Goal: Use online tool/utility: Use online tool/utility

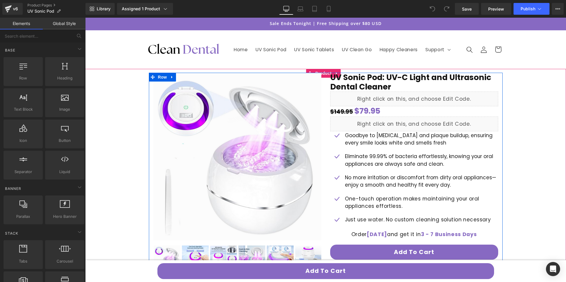
click at [349, 86] on h1 "UV Sonic Pod: UV-C Light and Ultrasonic Dental Cleaner" at bounding box center [414, 82] width 168 height 19
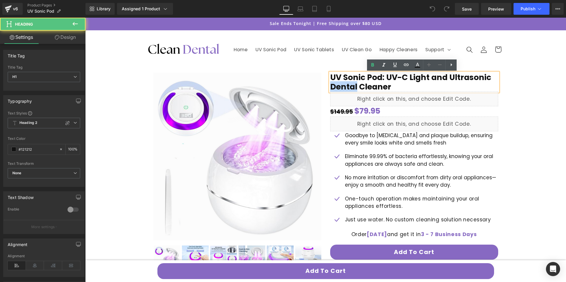
click at [349, 86] on h1 "UV Sonic Pod: UV-C Light and Ultrasonic Dental Cleaner" at bounding box center [414, 82] width 168 height 19
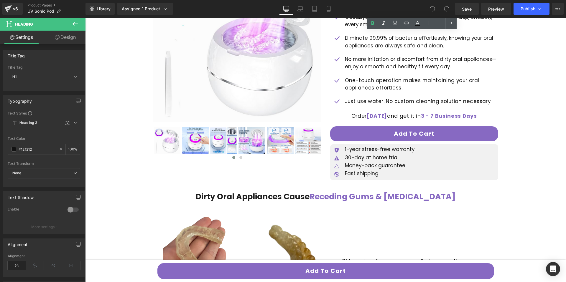
scroll to position [134, 0]
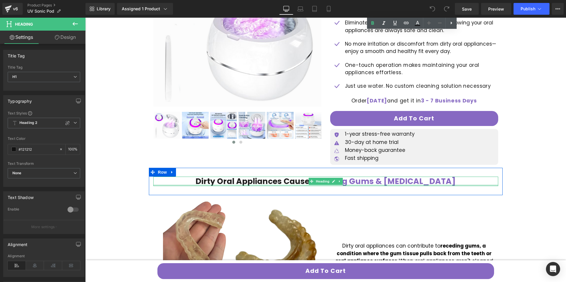
click at [290, 184] on span "Dirty Oral Appliances Cause" at bounding box center [252, 181] width 114 height 11
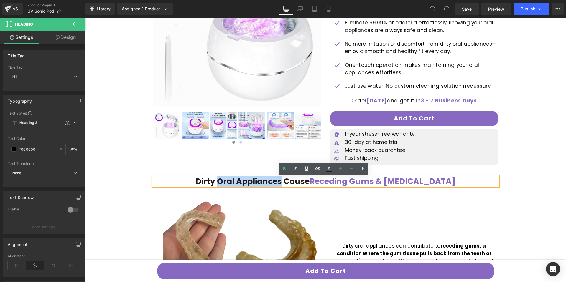
drag, startPoint x: 289, startPoint y: 183, endPoint x: 228, endPoint y: 185, distance: 60.5
click at [228, 185] on span "Dirty Oral Appliances Cause" at bounding box center [252, 181] width 114 height 11
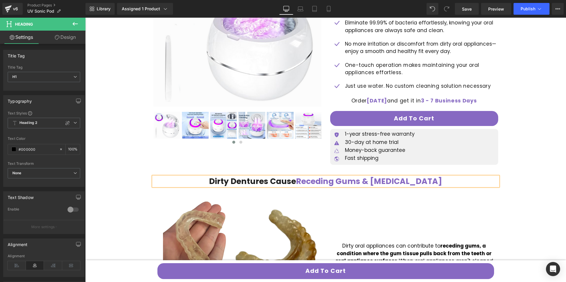
click at [382, 182] on span "Receding Gums & [MEDICAL_DATA]" at bounding box center [369, 181] width 146 height 11
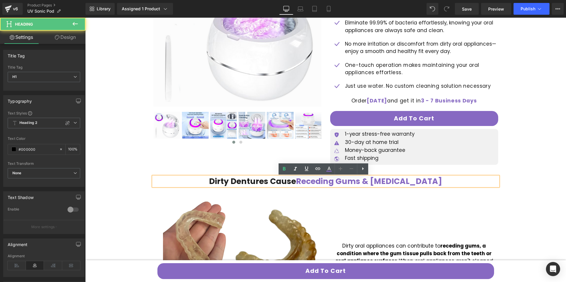
click at [377, 182] on span "Receding Gums & [MEDICAL_DATA]" at bounding box center [369, 181] width 146 height 11
click at [373, 183] on span "Receding Gums & [MEDICAL_DATA]" at bounding box center [369, 181] width 146 height 11
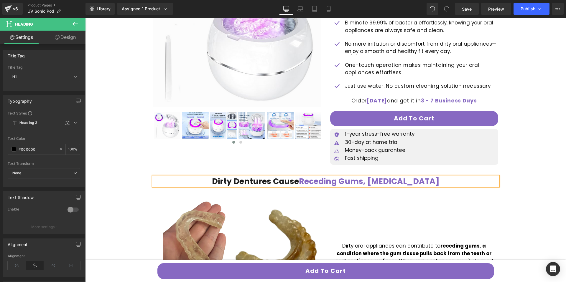
click at [423, 184] on span "Receding Gums, [MEDICAL_DATA]" at bounding box center [369, 181] width 141 height 11
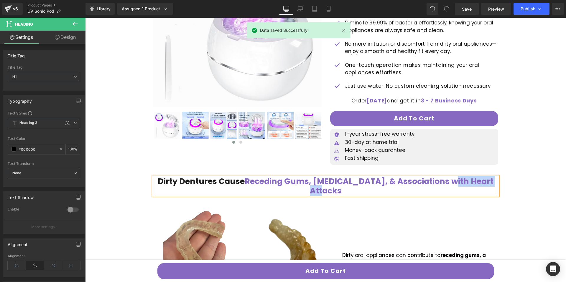
click at [440, 181] on span "Receding Gums, [MEDICAL_DATA], & Associations with Heart Attacks" at bounding box center [369, 186] width 249 height 20
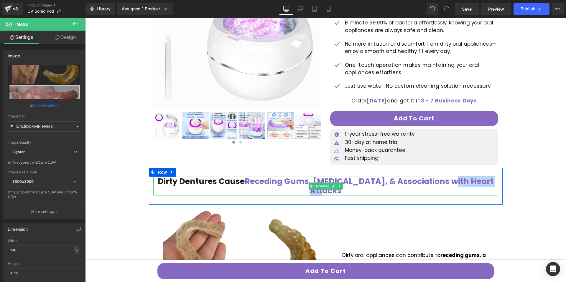
click at [223, 183] on span "Dirty Dentures Cause" at bounding box center [201, 181] width 87 height 11
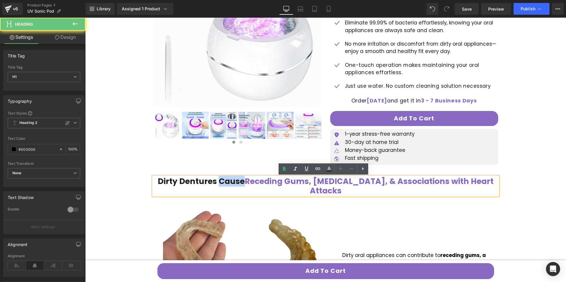
click at [223, 183] on span "Dirty Dentures Cause" at bounding box center [201, 181] width 87 height 11
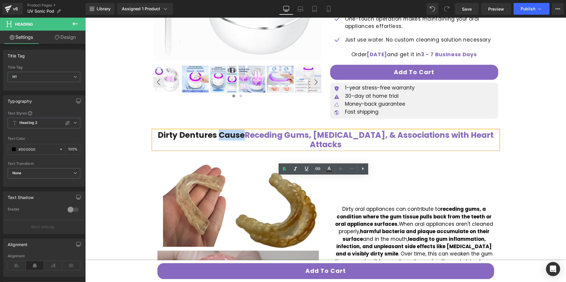
scroll to position [210, 0]
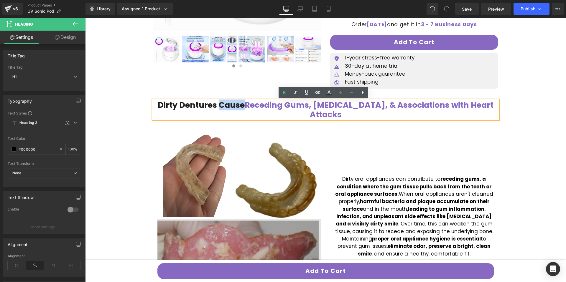
click at [232, 178] on img at bounding box center [237, 212] width 168 height 168
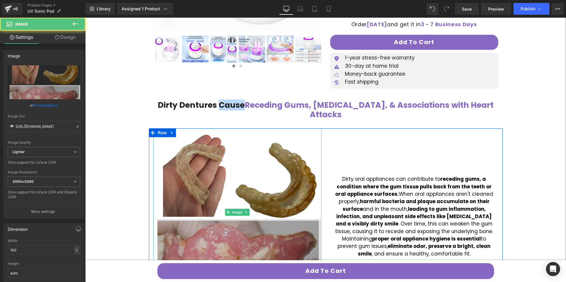
click at [255, 150] on img at bounding box center [237, 212] width 168 height 168
click at [259, 145] on img at bounding box center [237, 212] width 168 height 168
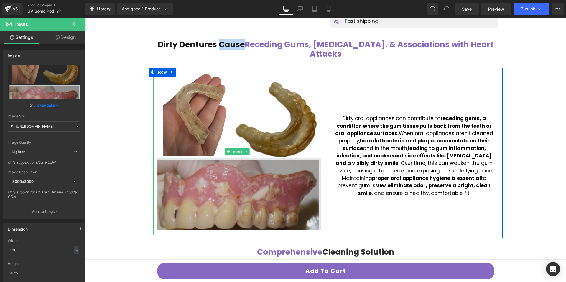
scroll to position [301, 0]
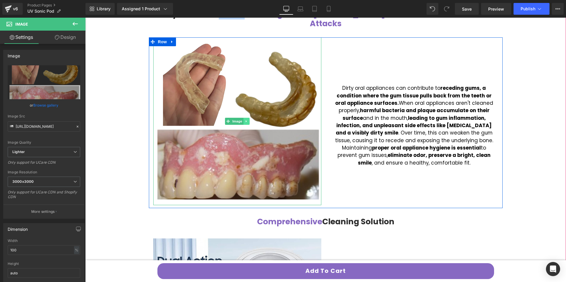
click at [245, 120] on icon at bounding box center [246, 122] width 3 height 4
click at [248, 120] on icon at bounding box center [249, 121] width 3 height 3
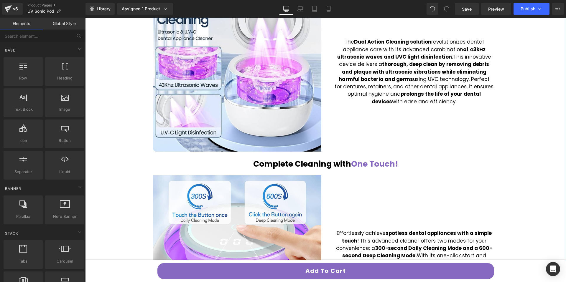
scroll to position [407, 0]
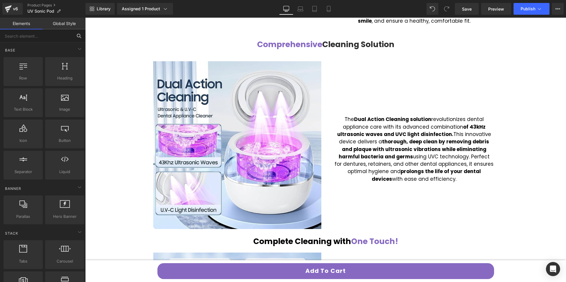
click at [65, 32] on input "text" at bounding box center [36, 35] width 73 height 13
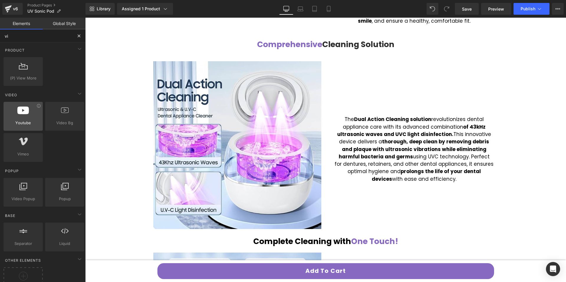
type input "vid"
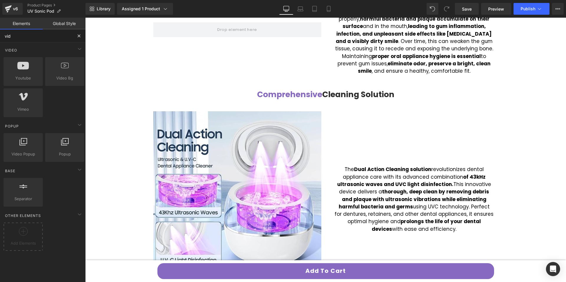
scroll to position [286, 0]
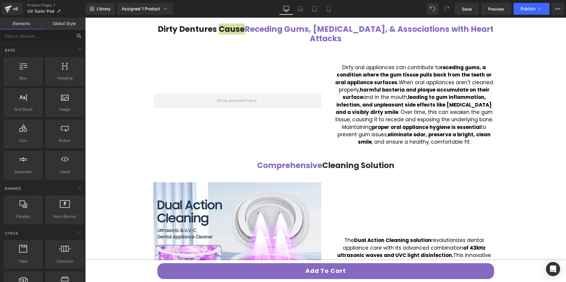
click at [41, 38] on input "text" at bounding box center [36, 35] width 73 height 13
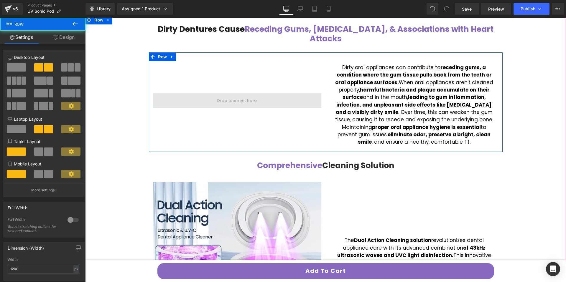
click at [194, 93] on span at bounding box center [237, 100] width 168 height 15
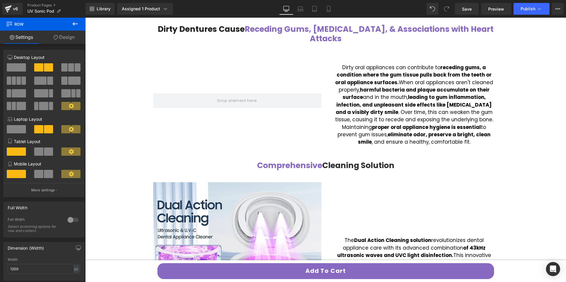
click at [78, 24] on icon at bounding box center [75, 23] width 7 height 7
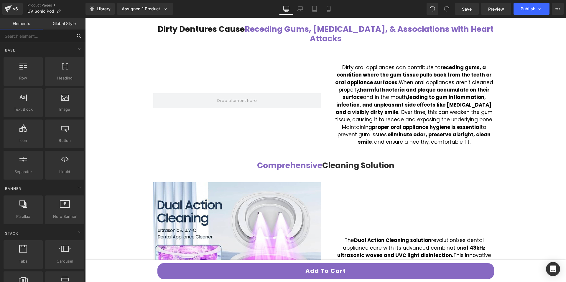
click at [52, 41] on input "text" at bounding box center [36, 35] width 73 height 13
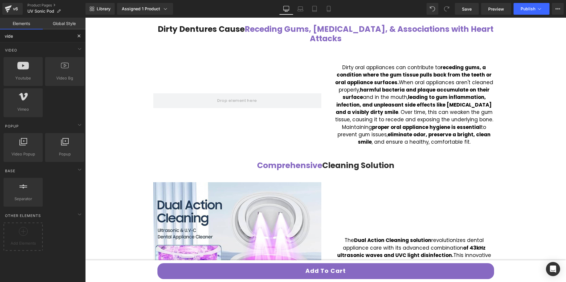
type input "video"
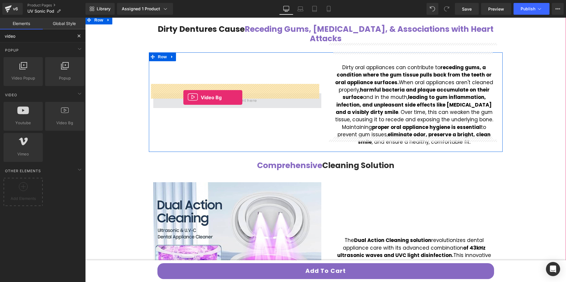
drag, startPoint x: 103, startPoint y: 101, endPoint x: 183, endPoint y: 96, distance: 80.9
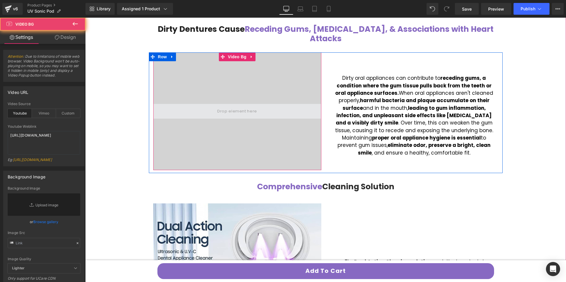
click at [230, 108] on span at bounding box center [237, 111] width 168 height 15
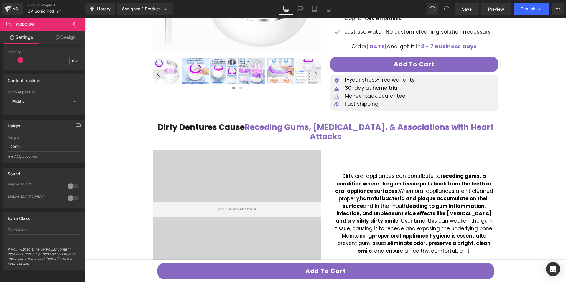
scroll to position [184, 0]
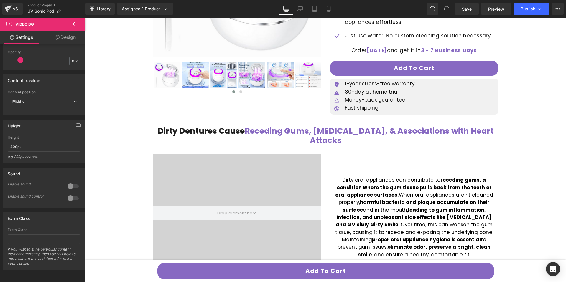
click at [76, 24] on icon at bounding box center [75, 23] width 7 height 7
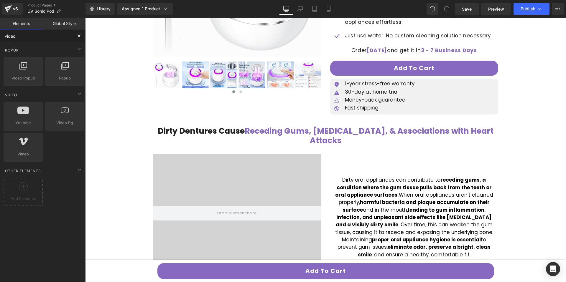
click at [54, 39] on input "video" at bounding box center [36, 35] width 73 height 13
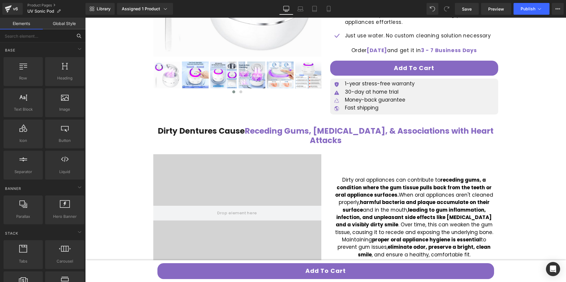
click at [48, 37] on input "text" at bounding box center [36, 35] width 73 height 13
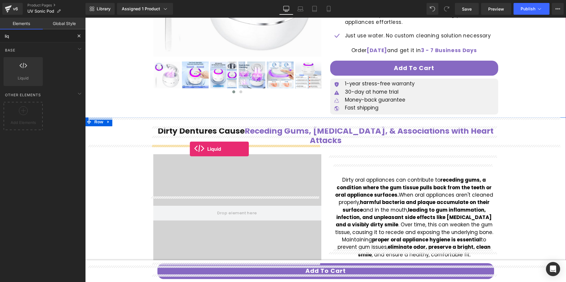
type input "liq"
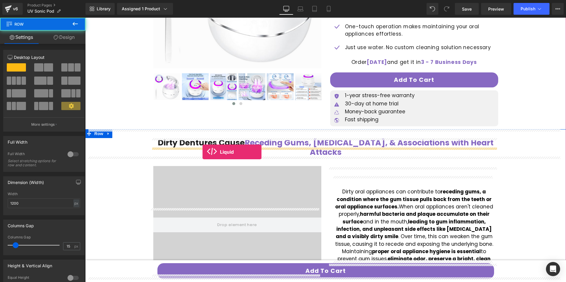
click at [202, 152] on div "Dirty Dentures Cause Receding Gums, [MEDICAL_DATA], & Associations with Heart A…" at bounding box center [326, 147] width 354 height 37
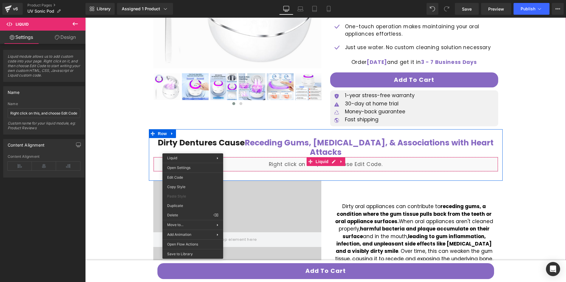
drag, startPoint x: 194, startPoint y: 151, endPoint x: 194, endPoint y: 154, distance: 3.3
click at [299, 157] on div "Liquid" at bounding box center [325, 164] width 345 height 15
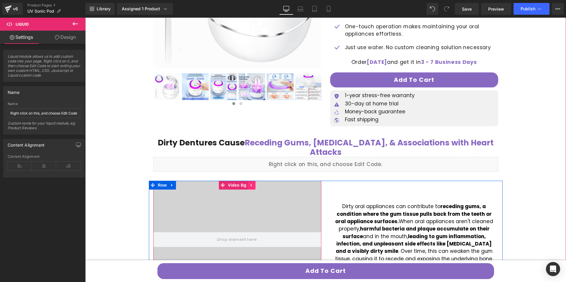
click at [251, 183] on icon at bounding box center [252, 185] width 4 height 4
click at [254, 183] on icon at bounding box center [255, 185] width 4 height 4
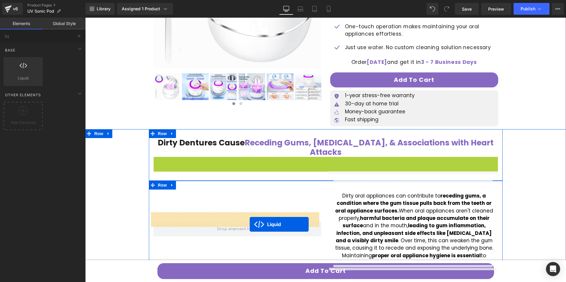
drag, startPoint x: 294, startPoint y: 167, endPoint x: 248, endPoint y: 225, distance: 74.5
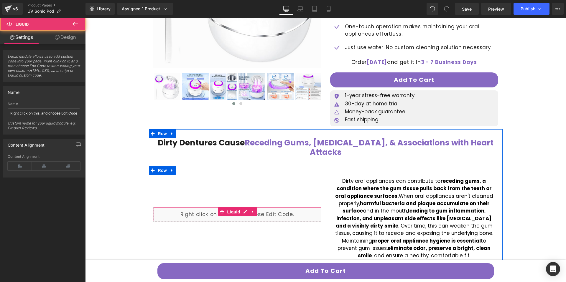
drag, startPoint x: 238, startPoint y: 206, endPoint x: 284, endPoint y: 208, distance: 45.1
click at [239, 208] on span "Liquid" at bounding box center [234, 212] width 16 height 9
click at [240, 207] on div "Liquid" at bounding box center [237, 214] width 168 height 15
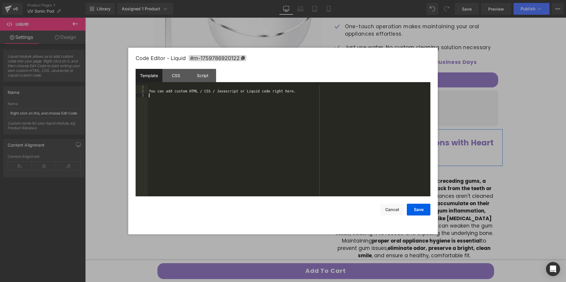
click at [246, 128] on div "You can add custom HTML / CSS / Javascript or Liquid code right here." at bounding box center [289, 145] width 283 height 120
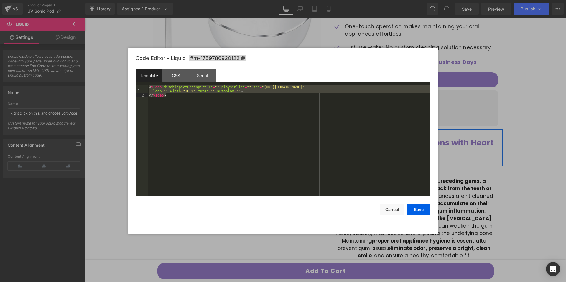
click at [279, 119] on div "< video disablepictureinpicture = "" playsinline = "" src = "[URL][DOMAIN_NAME]…" at bounding box center [289, 147] width 283 height 124
drag, startPoint x: 264, startPoint y: 88, endPoint x: 295, endPoint y: 95, distance: 31.6
click at [295, 95] on div "< video disablepictureinpicture = "" playsinline = "" src = "[URL][DOMAIN_NAME]…" at bounding box center [289, 147] width 283 height 124
click at [281, 98] on div "< video disablepictureinpicture = "" playsinline = "" src = "[URL][DOMAIN_NAME]…" at bounding box center [289, 147] width 283 height 124
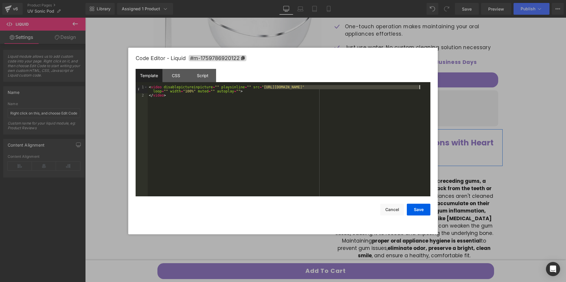
drag, startPoint x: 264, startPoint y: 86, endPoint x: 419, endPoint y: 88, distance: 155.6
click at [419, 88] on div "< video disablepictureinpicture = "" playsinline = "" src = "[URL][DOMAIN_NAME]…" at bounding box center [289, 147] width 283 height 124
click at [422, 212] on button "Save" at bounding box center [419, 210] width 24 height 12
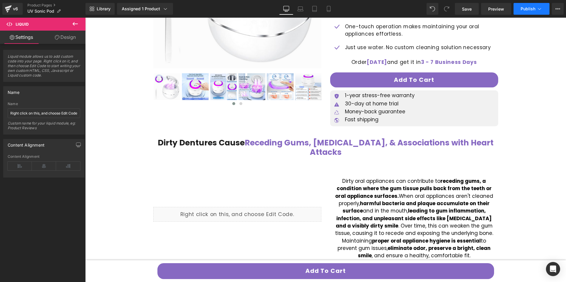
click at [521, 11] on button "Publish" at bounding box center [531, 9] width 36 height 12
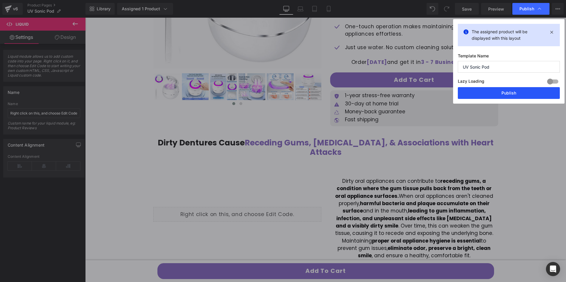
click at [527, 91] on button "Publish" at bounding box center [509, 93] width 102 height 12
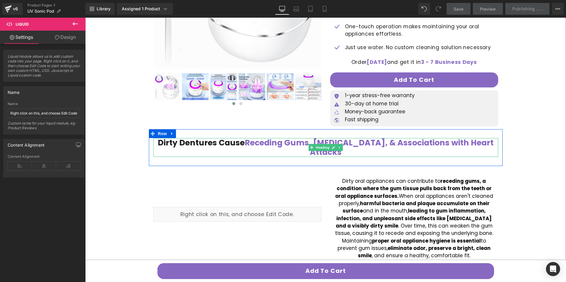
click at [358, 146] on div "Dirty Dentures Cause Receding Gums, [MEDICAL_DATA], & Associations with Heart A…" at bounding box center [325, 147] width 345 height 19
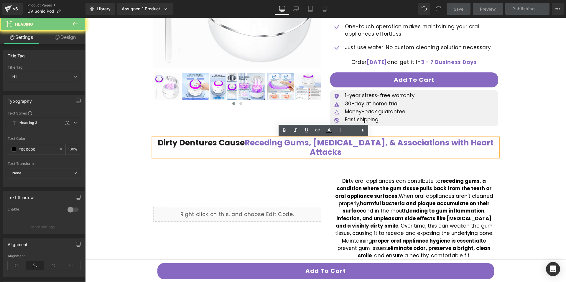
click at [352, 145] on span "Receding Gums, [MEDICAL_DATA], & Associations with Heart Attacks" at bounding box center [369, 147] width 249 height 20
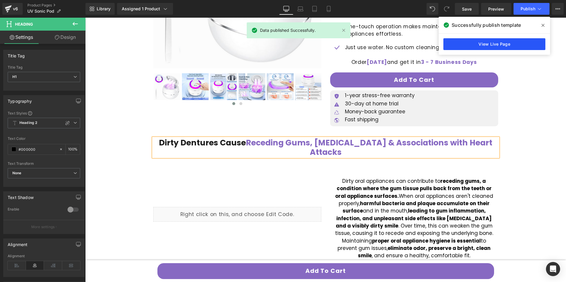
click at [469, 42] on link "View Live Page" at bounding box center [494, 44] width 102 height 12
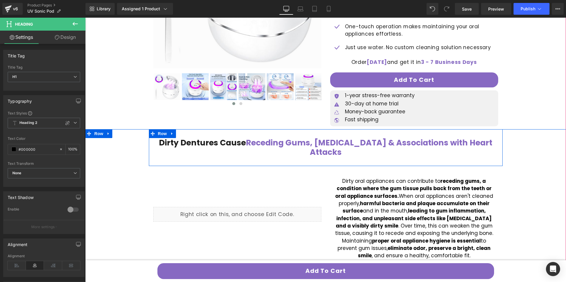
drag, startPoint x: 350, startPoint y: 146, endPoint x: 356, endPoint y: 147, distance: 5.7
click at [350, 146] on span "Receding Gums, [MEDICAL_DATA] & Associations with Heart Attacks" at bounding box center [369, 147] width 246 height 20
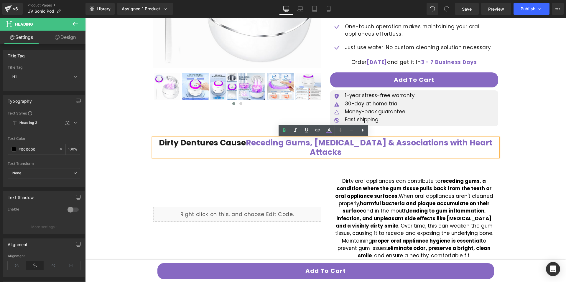
click at [402, 143] on span "Receding Gums, [MEDICAL_DATA] & Associations with Heart Attacks" at bounding box center [369, 147] width 246 height 20
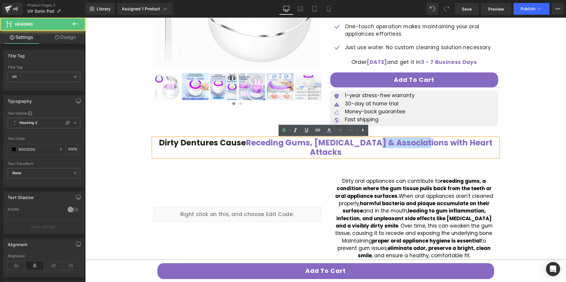
click at [402, 143] on span "Receding Gums, [MEDICAL_DATA] & Associations with Heart Attacks" at bounding box center [369, 147] width 246 height 20
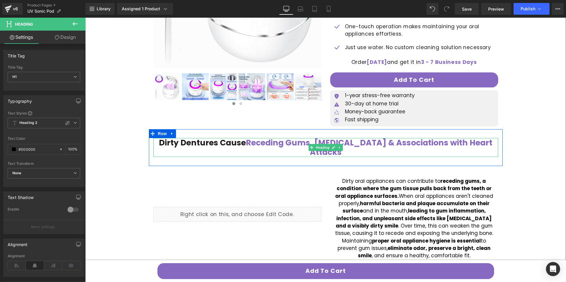
click at [231, 141] on span "Dirty Dentures Cause" at bounding box center [202, 142] width 87 height 11
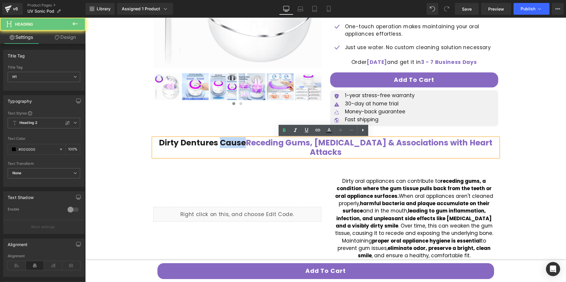
click at [230, 142] on span "Dirty Dentures Cause" at bounding box center [202, 142] width 87 height 11
click at [368, 144] on span "Receding Gums, [MEDICAL_DATA] & Associations with Heart Attacks" at bounding box center [369, 147] width 246 height 20
drag, startPoint x: 362, startPoint y: 146, endPoint x: 365, endPoint y: 146, distance: 3.3
click at [362, 146] on span "Receding Gums, [MEDICAL_DATA] & Associations with Heart Attacks" at bounding box center [369, 147] width 246 height 20
click at [375, 146] on span "Receding Gums, [MEDICAL_DATA] & Associations with Heart Attacks" at bounding box center [369, 147] width 246 height 20
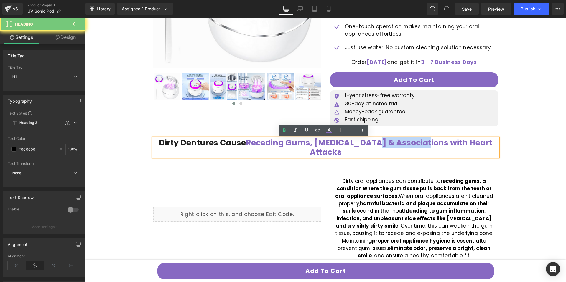
click at [375, 146] on span "Receding Gums, [MEDICAL_DATA] & Associations with Heart Attacks" at bounding box center [369, 147] width 246 height 20
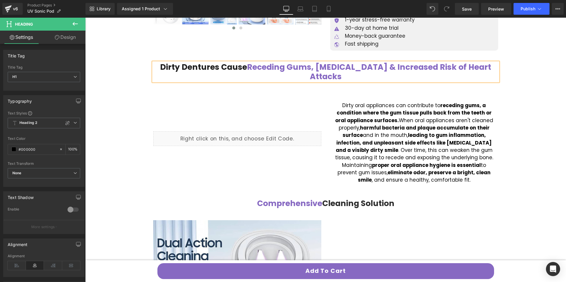
scroll to position [309, 0]
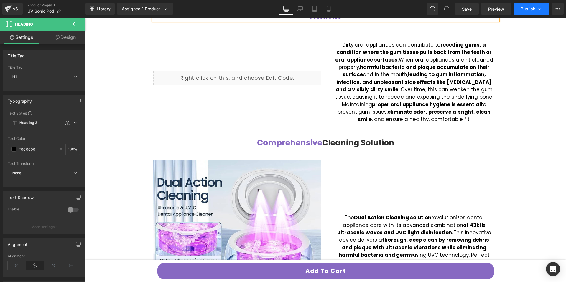
click at [533, 14] on button "Publish" at bounding box center [531, 9] width 36 height 12
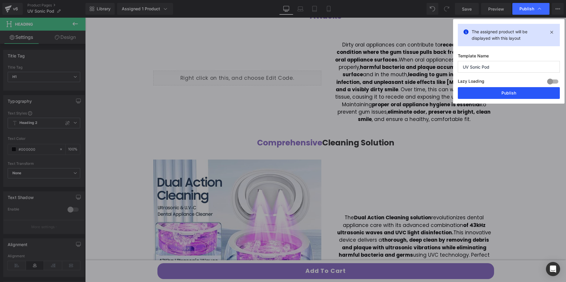
drag, startPoint x: 499, startPoint y: 94, endPoint x: 414, endPoint y: 76, distance: 87.1
click at [499, 94] on button "Publish" at bounding box center [509, 93] width 102 height 12
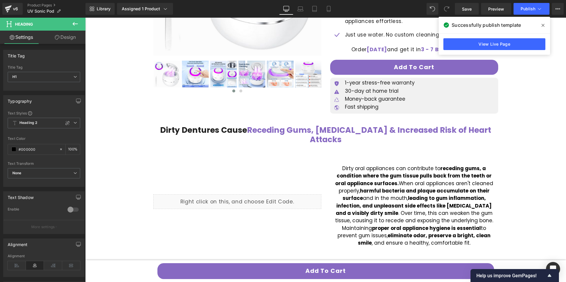
scroll to position [215, 0]
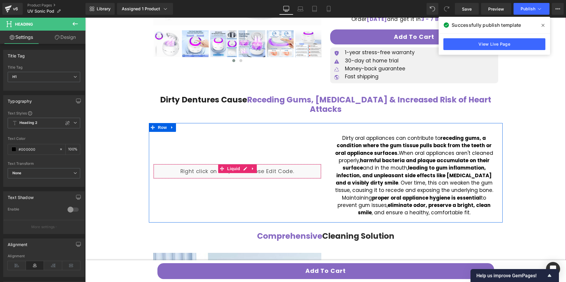
click at [223, 171] on div "Liquid" at bounding box center [237, 171] width 168 height 15
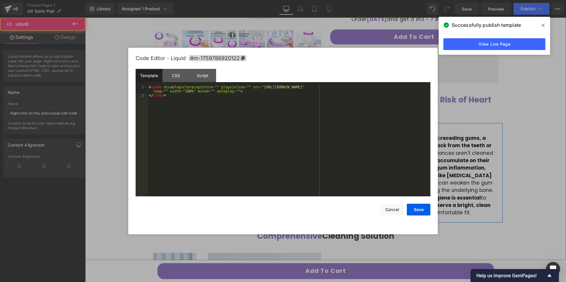
drag, startPoint x: 243, startPoint y: 159, endPoint x: 329, endPoint y: 177, distance: 87.0
click at [243, 164] on div "Liquid" at bounding box center [237, 171] width 168 height 15
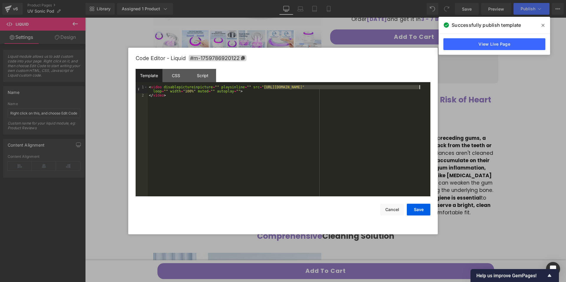
drag, startPoint x: 264, startPoint y: 87, endPoint x: 419, endPoint y: 89, distance: 154.7
click at [419, 89] on div "< video disablepictureinpicture = "" playsinline = "" src = "[URL][DOMAIN_NAME]…" at bounding box center [289, 147] width 283 height 124
click at [418, 210] on button "Save" at bounding box center [419, 210] width 24 height 12
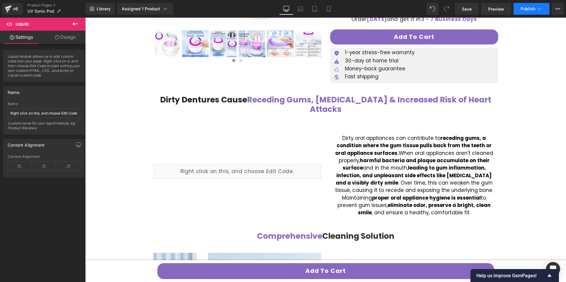
click at [522, 13] on button "Publish" at bounding box center [531, 9] width 36 height 12
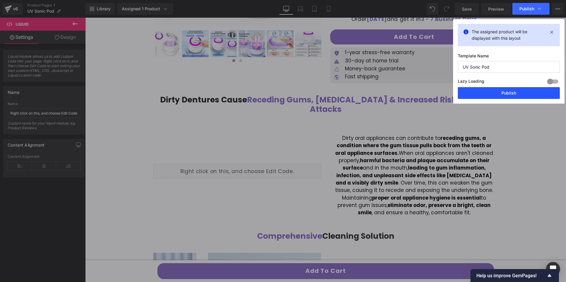
drag, startPoint x: 497, startPoint y: 93, endPoint x: 409, endPoint y: 72, distance: 90.0
click at [497, 93] on button "Publish" at bounding box center [509, 93] width 102 height 12
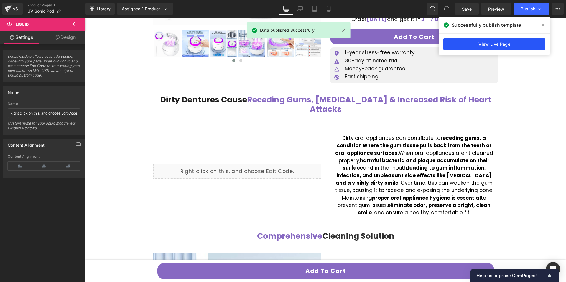
click at [479, 41] on link "View Live Page" at bounding box center [494, 44] width 102 height 12
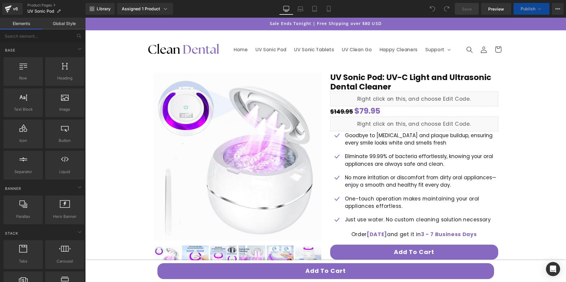
scroll to position [124, 0]
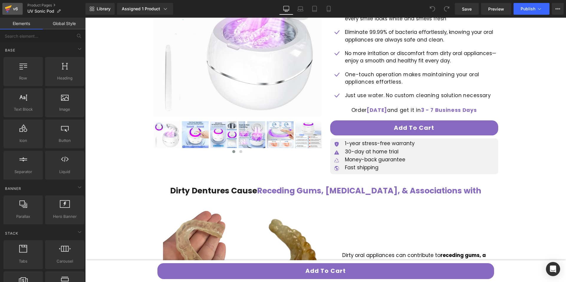
click at [6, 12] on icon at bounding box center [8, 8] width 7 height 15
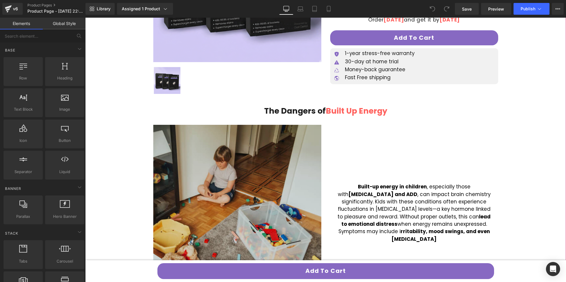
scroll to position [209, 0]
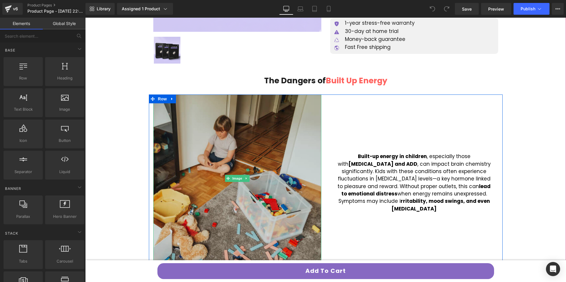
click at [240, 130] on img at bounding box center [237, 179] width 168 height 168
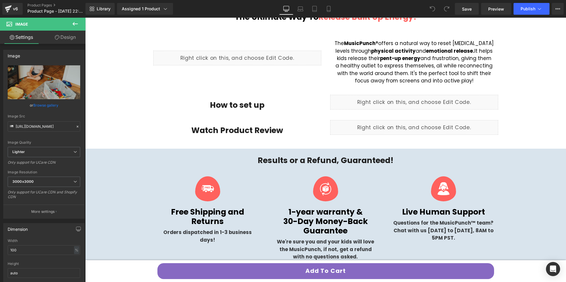
scroll to position [654, 0]
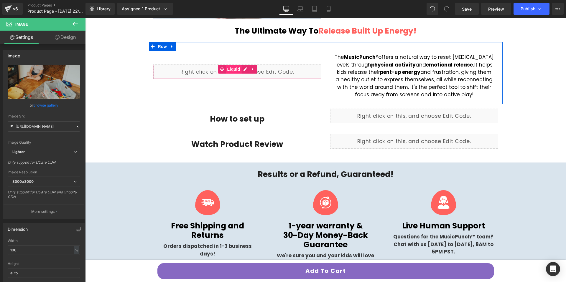
click at [234, 70] on span "Liquid" at bounding box center [234, 69] width 16 height 9
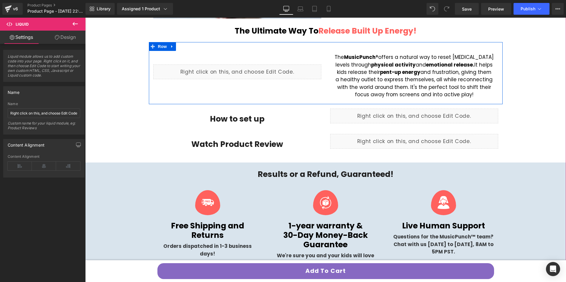
click at [244, 70] on div "Liquid" at bounding box center [237, 72] width 168 height 15
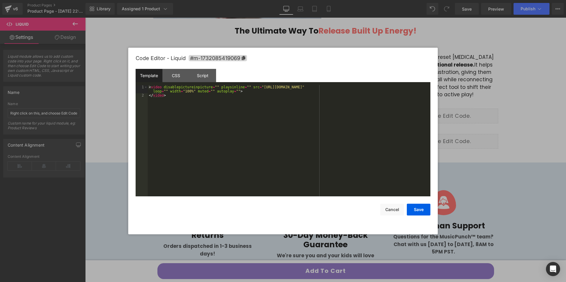
click at [241, 104] on div "< video disablepictureinpicture = "" playsinline = "" src = "[URL][DOMAIN_NAME]…" at bounding box center [289, 147] width 283 height 124
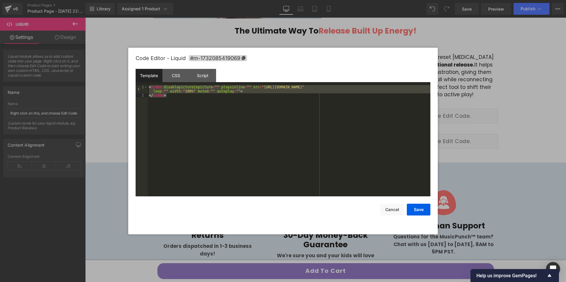
click at [285, 27] on div at bounding box center [283, 141] width 566 height 282
